Goal: Use online tool/utility: Utilize a website feature to perform a specific function

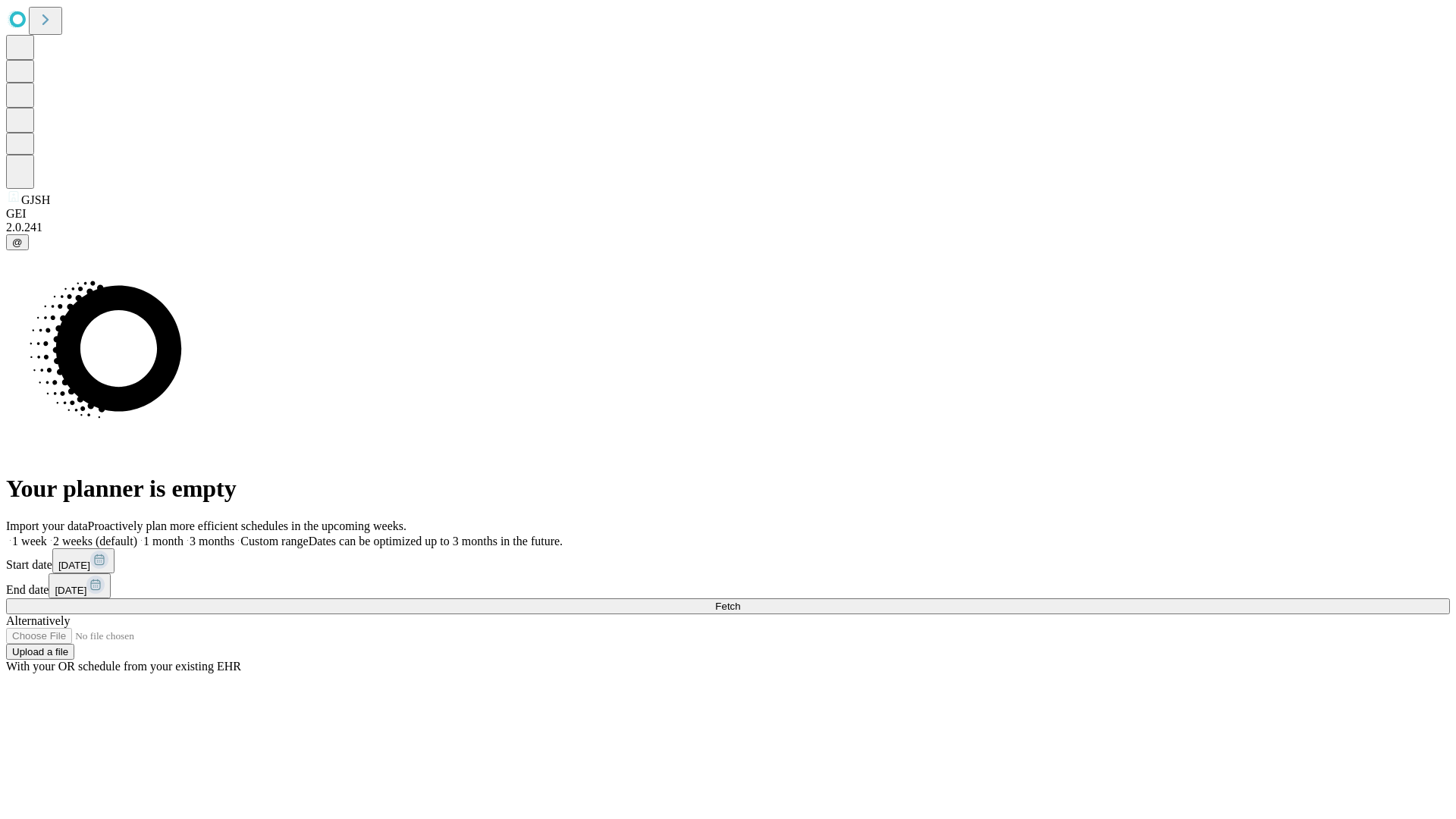
click at [740, 600] on span "Fetch" at bounding box center [727, 605] width 25 height 11
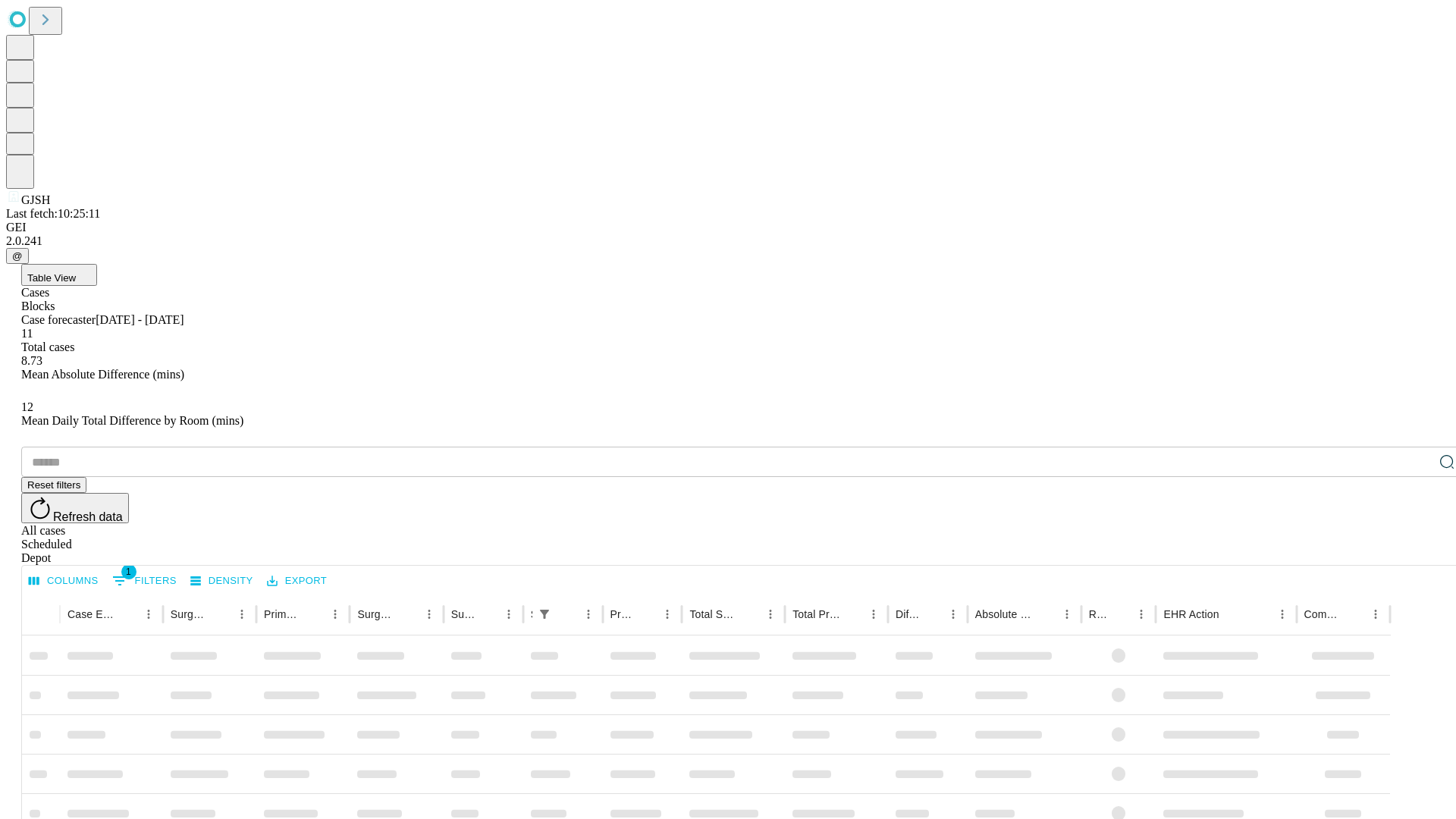
click at [75, 272] on span "Table View" at bounding box center [52, 277] width 49 height 11
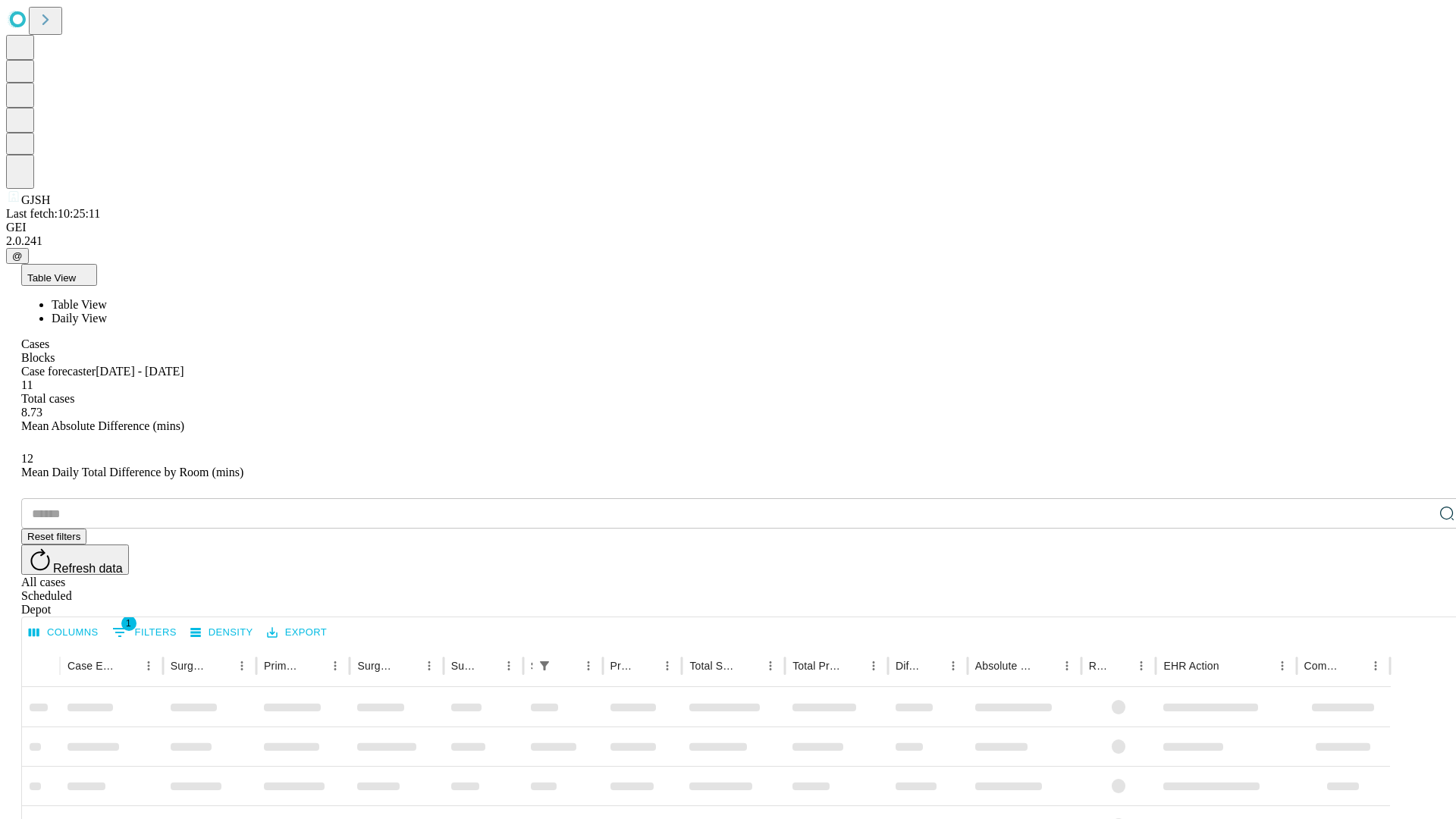
click at [107, 311] on span "Daily View" at bounding box center [79, 317] width 56 height 13
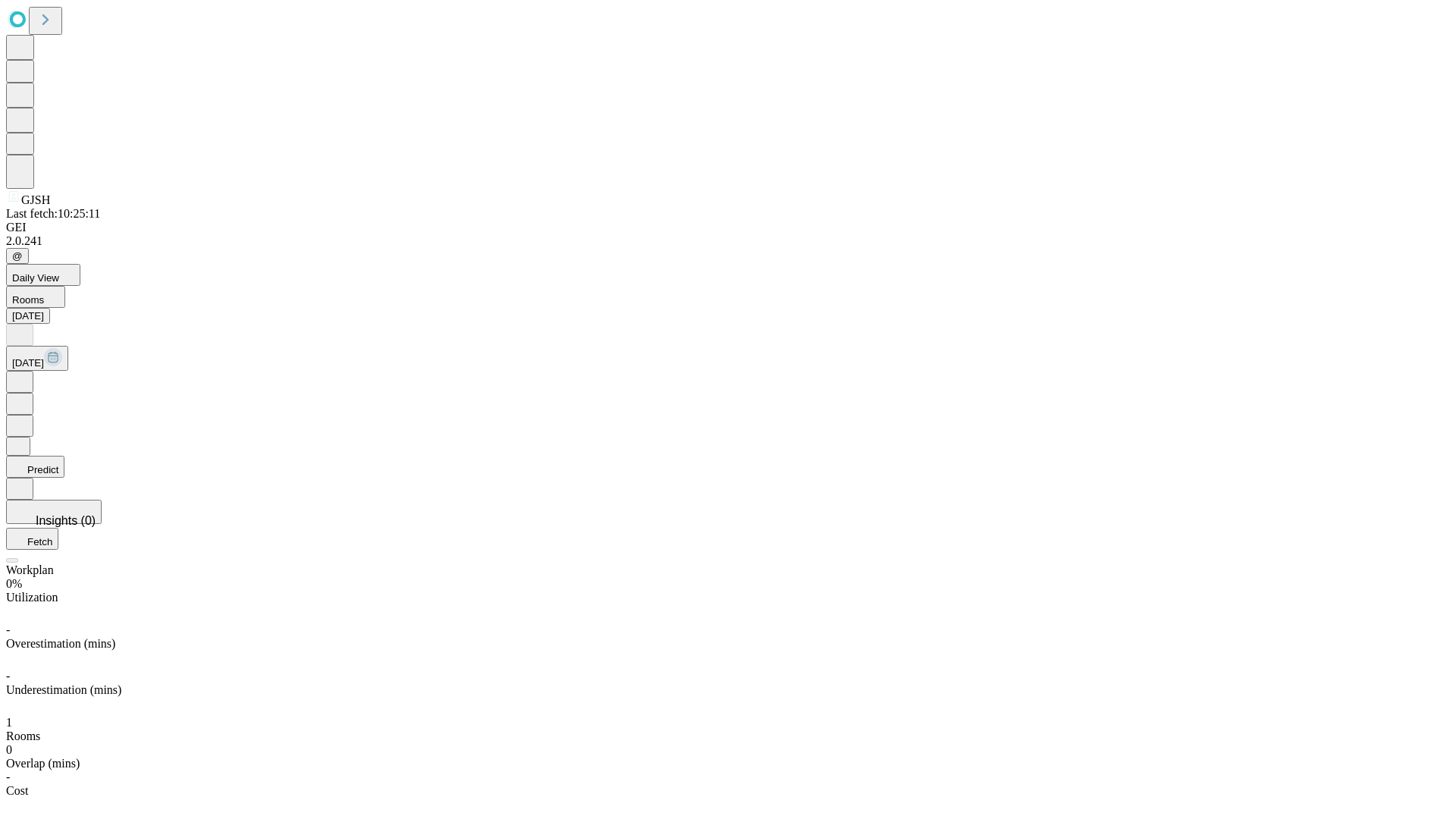
click at [64, 455] on button "Predict" at bounding box center [35, 466] width 59 height 22
